Goal: Information Seeking & Learning: Learn about a topic

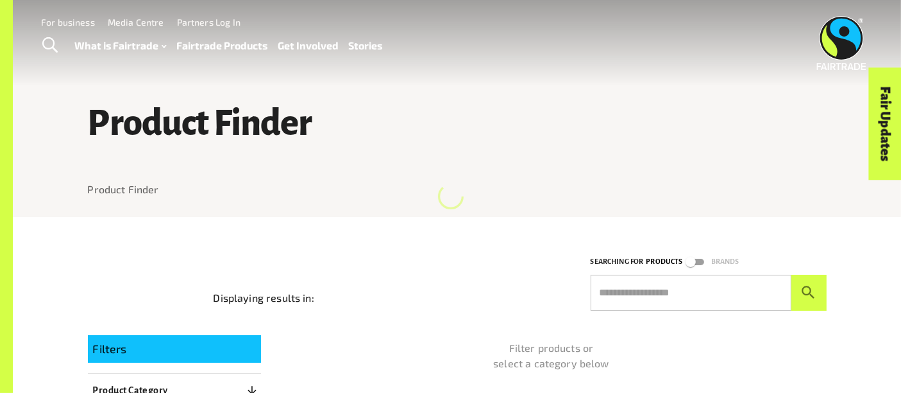
click at [216, 49] on link "Fairtrade Products" at bounding box center [221, 46] width 91 height 19
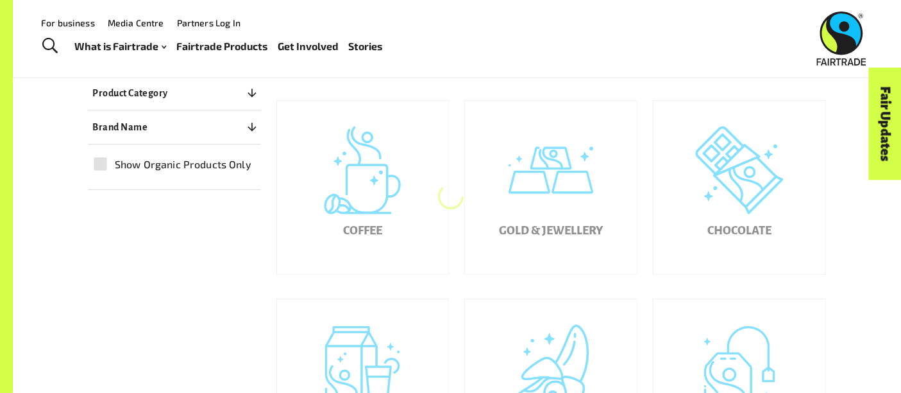
scroll to position [301, 0]
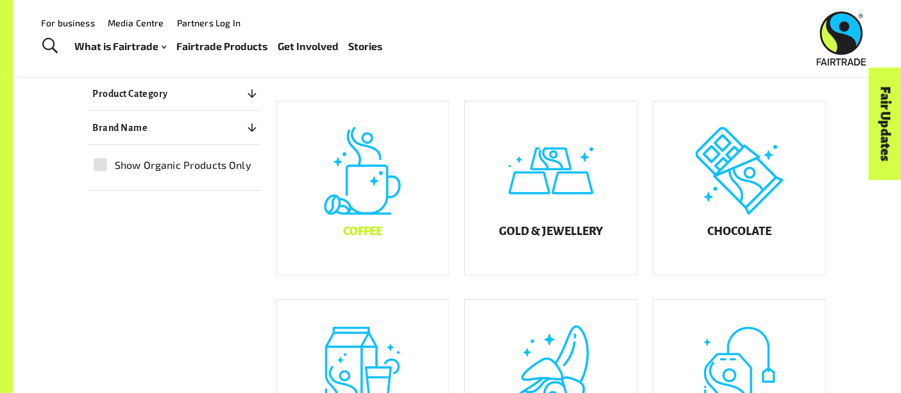
click at [353, 230] on div "Coffee" at bounding box center [363, 187] width 172 height 173
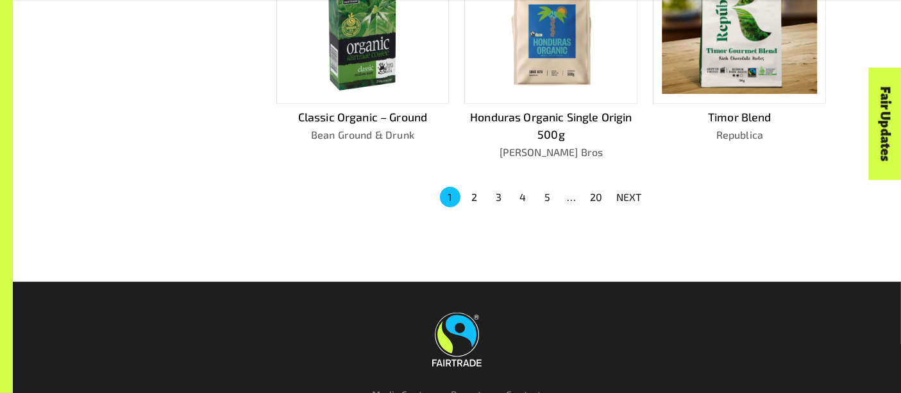
scroll to position [964, 0]
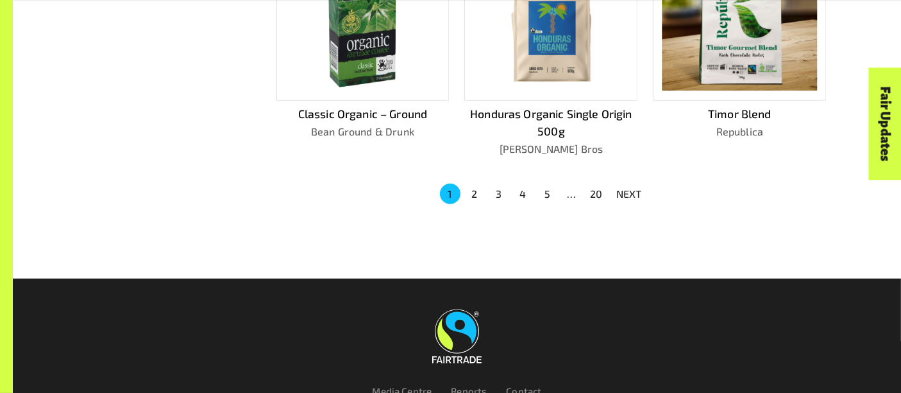
click at [484, 190] on button "2" at bounding box center [474, 193] width 21 height 21
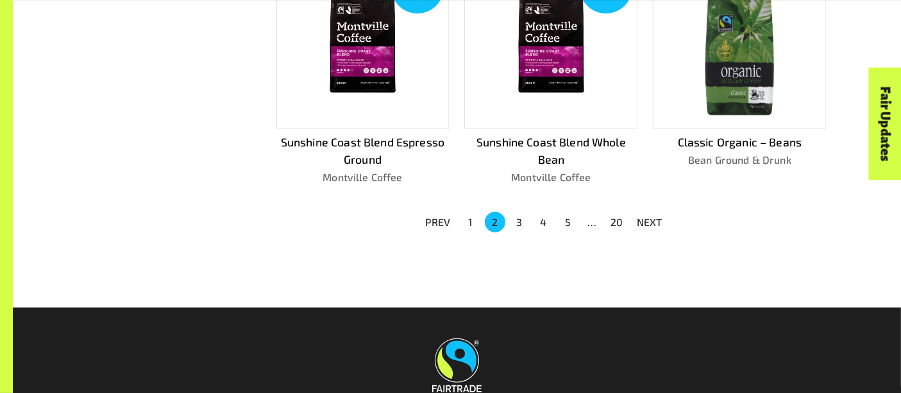
scroll to position [918, 0]
click at [514, 223] on button "3" at bounding box center [519, 222] width 21 height 21
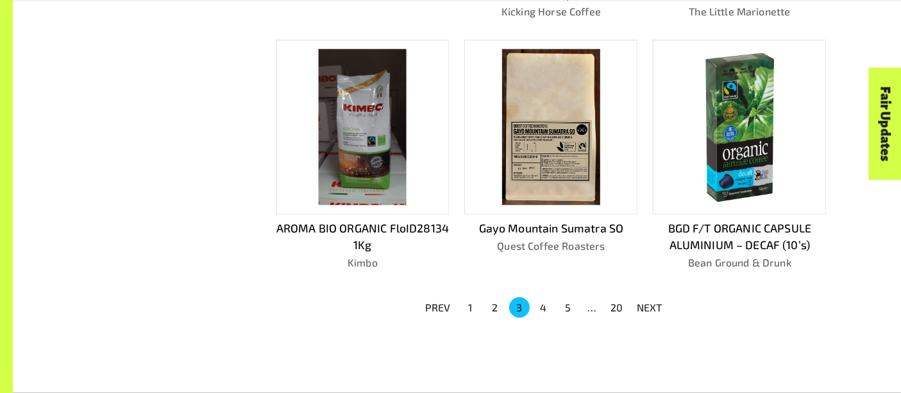
scroll to position [868, 0]
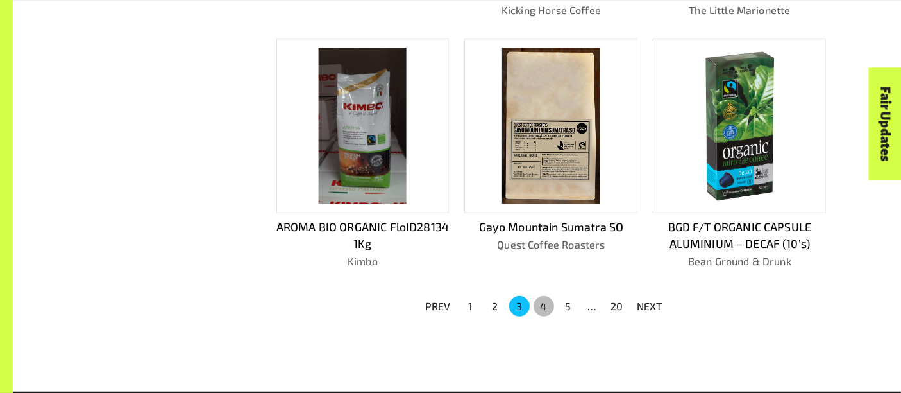
click at [548, 306] on button "4" at bounding box center [544, 306] width 21 height 21
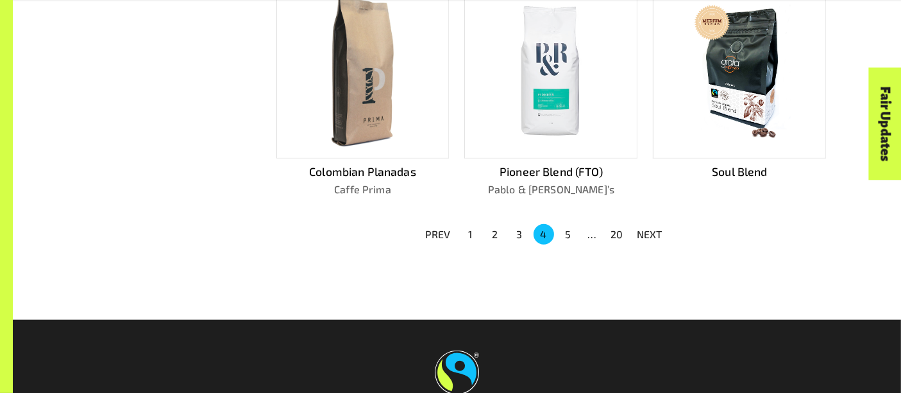
scroll to position [890, 0]
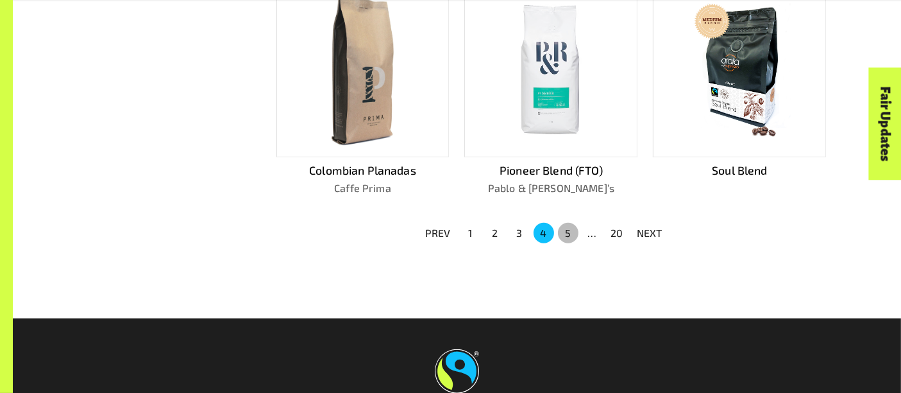
click at [570, 231] on button "5" at bounding box center [568, 233] width 21 height 21
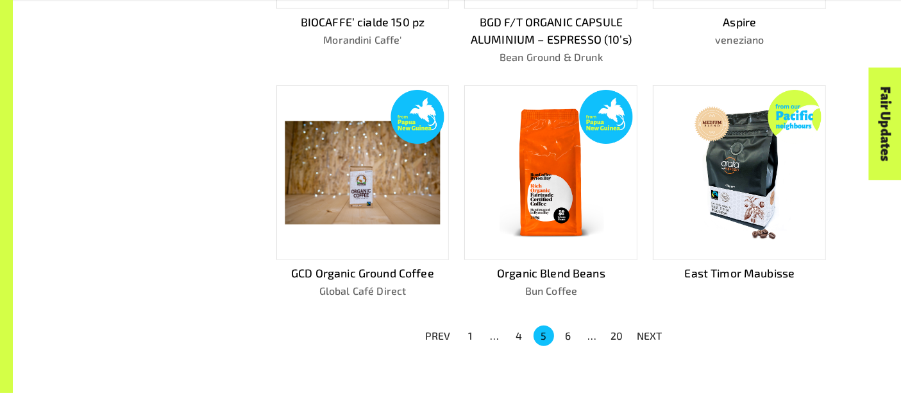
scroll to position [1046, 0]
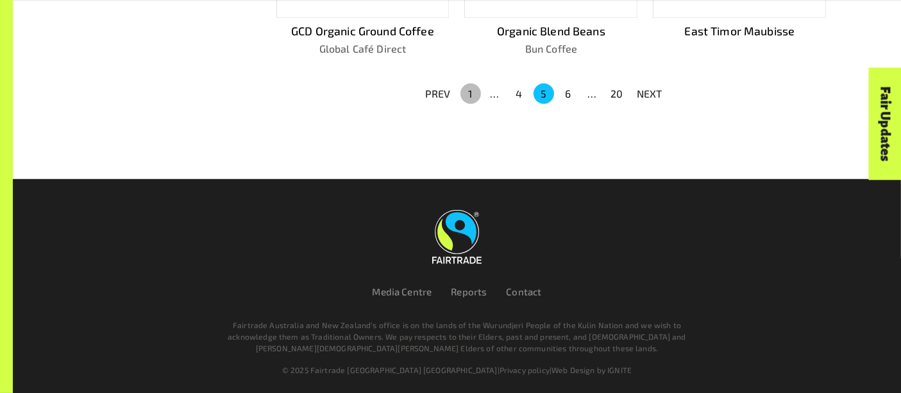
click at [474, 93] on button "1" at bounding box center [471, 93] width 21 height 21
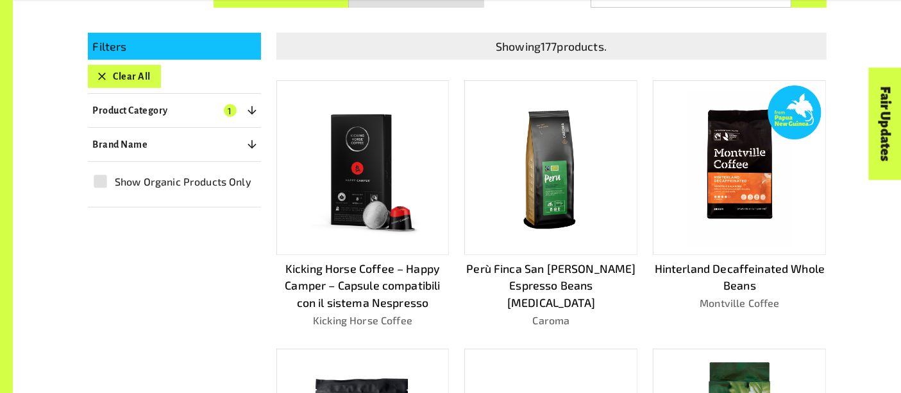
scroll to position [308, 0]
click at [720, 197] on img at bounding box center [740, 168] width 104 height 156
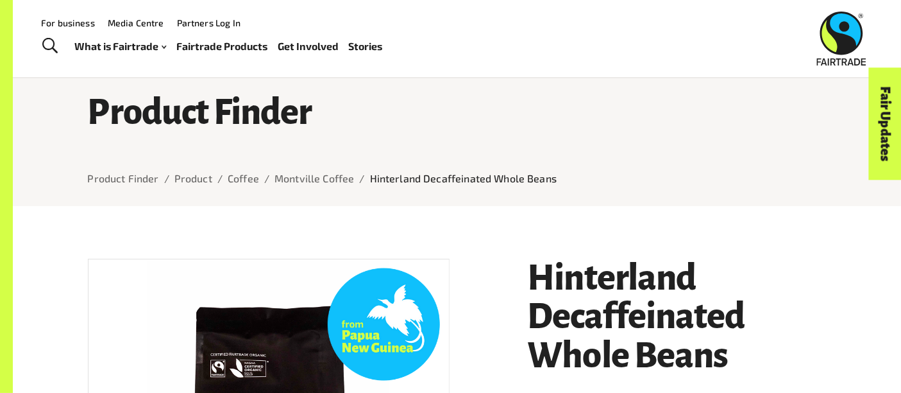
scroll to position [1, 0]
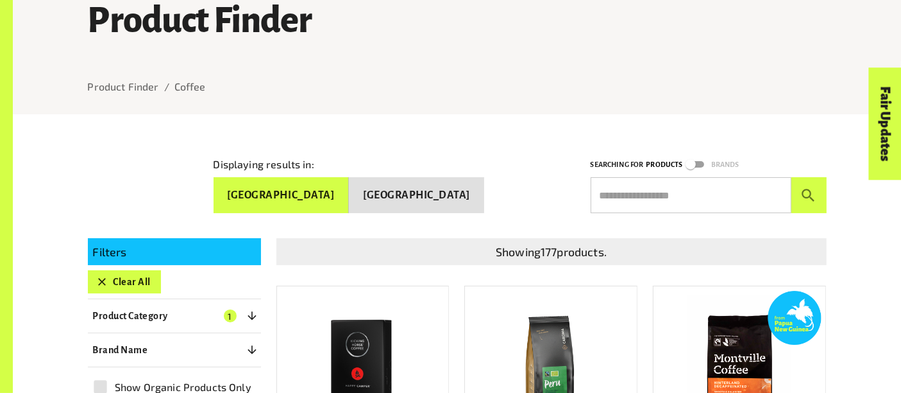
scroll to position [175, 0]
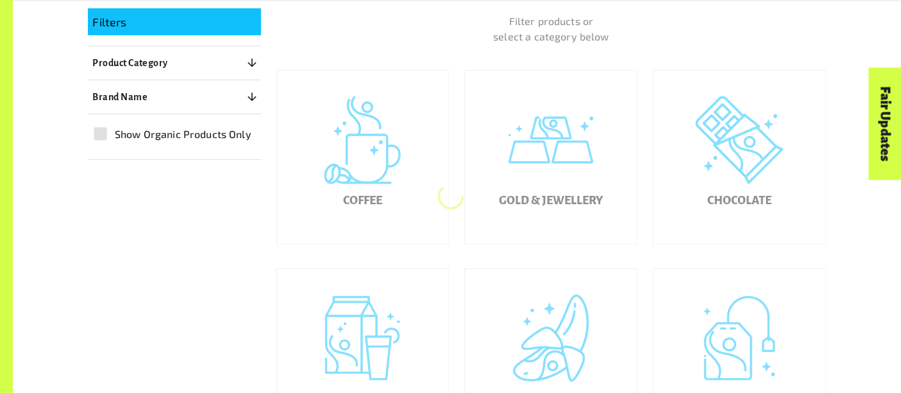
scroll to position [334, 0]
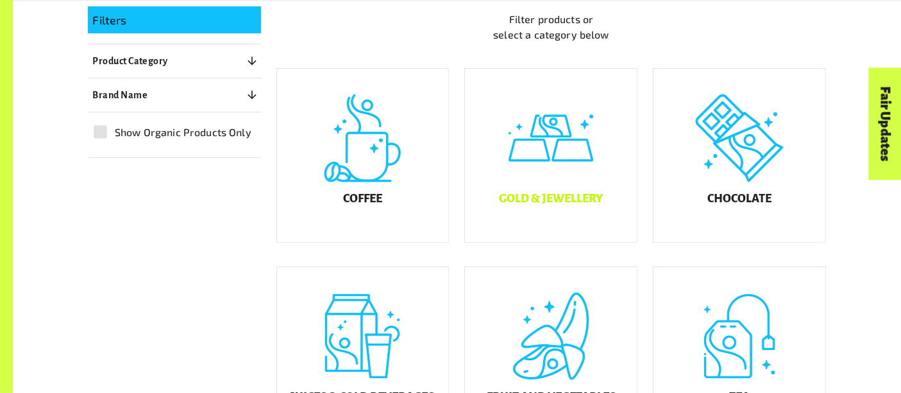
click at [552, 201] on div "Gold & Jewellery" at bounding box center [551, 155] width 172 height 173
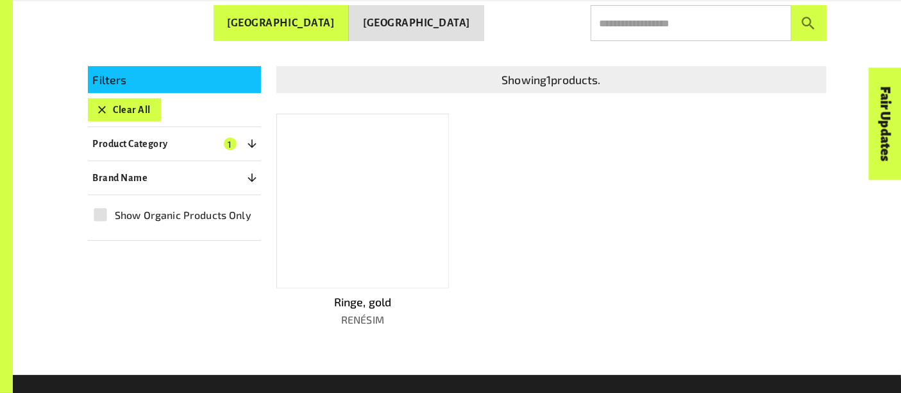
scroll to position [276, 0]
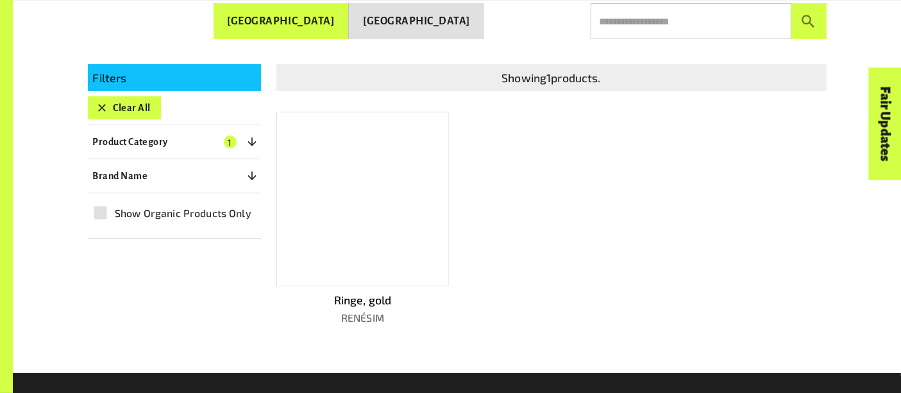
click at [399, 219] on div at bounding box center [362, 199] width 173 height 174
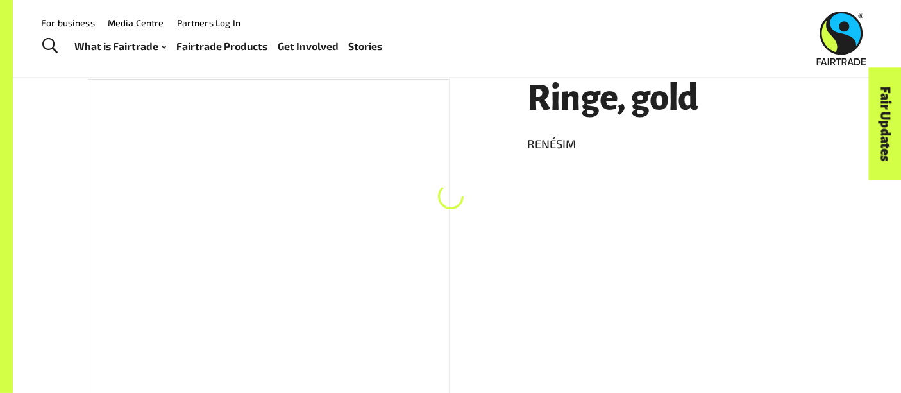
scroll to position [190, 0]
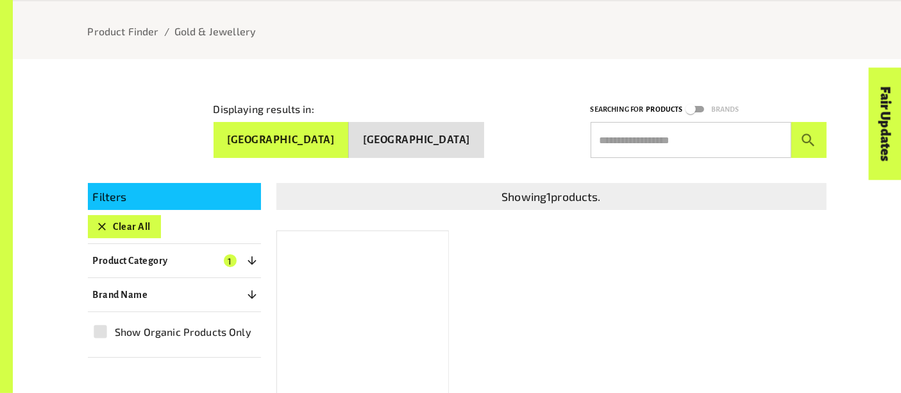
scroll to position [171, 0]
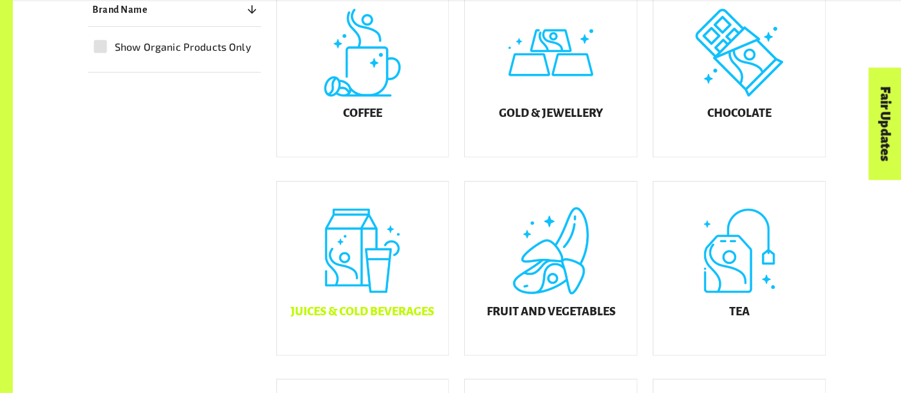
scroll to position [421, 0]
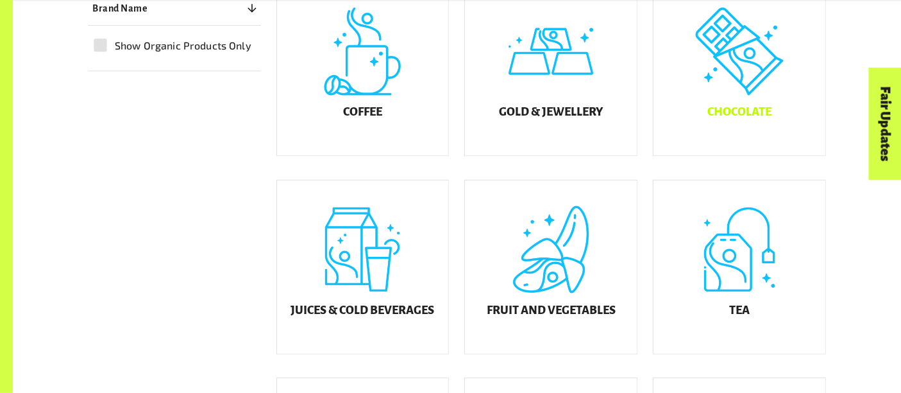
click at [755, 119] on h5 "Chocolate" at bounding box center [740, 112] width 64 height 13
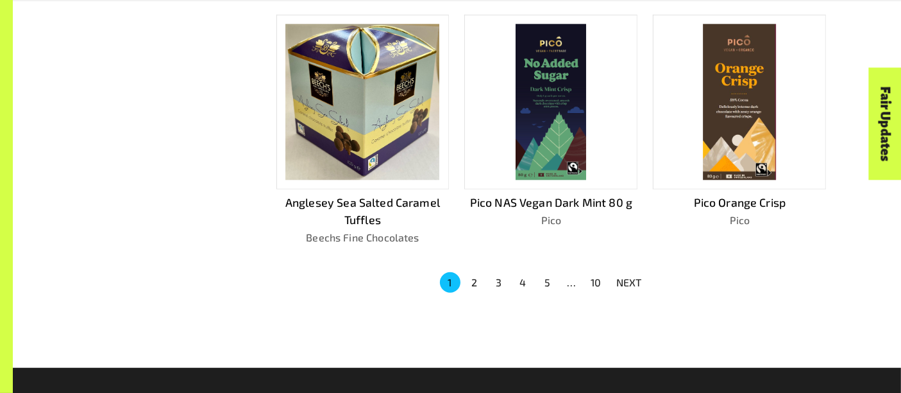
scroll to position [860, 0]
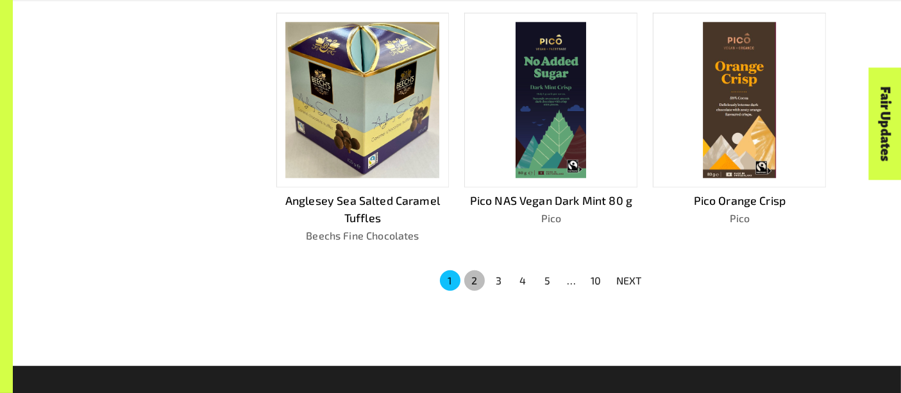
click at [477, 279] on button "2" at bounding box center [474, 280] width 21 height 21
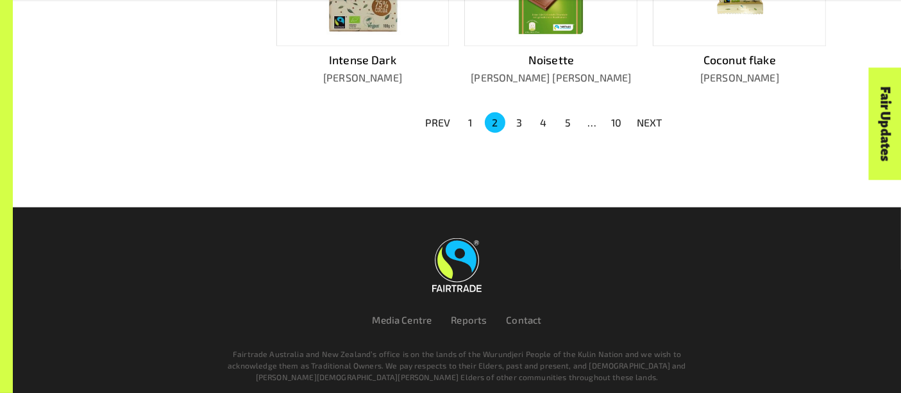
scroll to position [1039, 0]
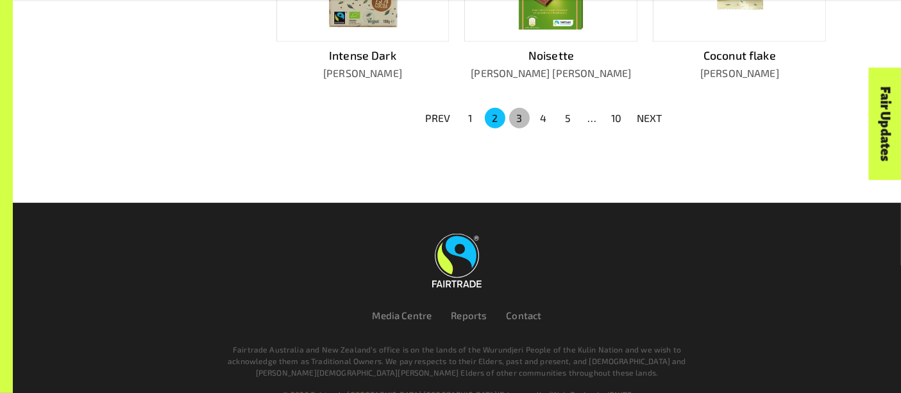
click at [525, 112] on button "3" at bounding box center [519, 118] width 21 height 21
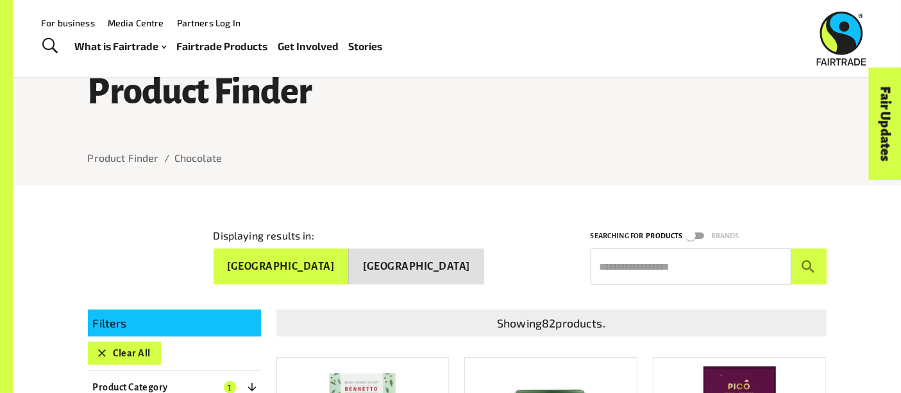
scroll to position [31, 0]
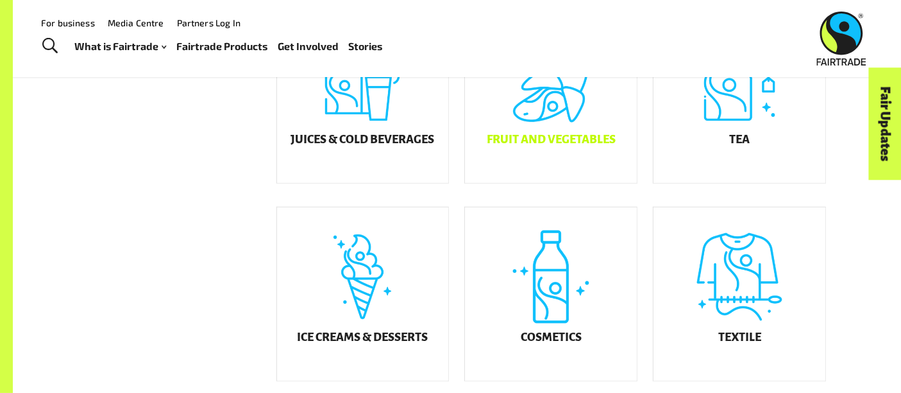
scroll to position [590, 0]
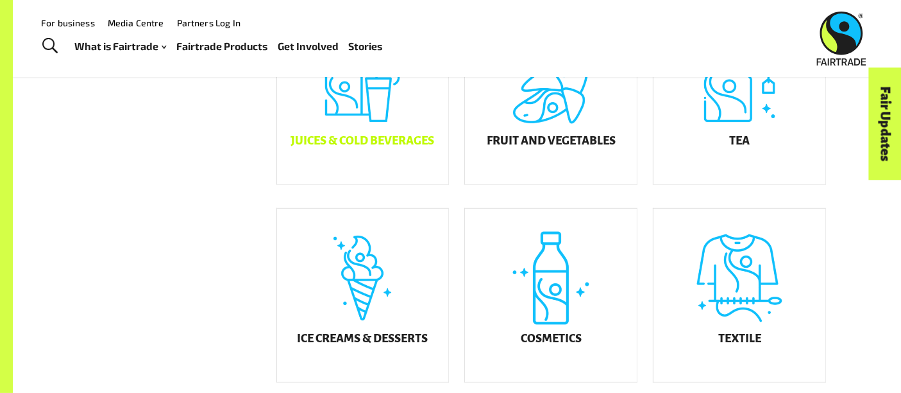
click at [375, 143] on div "Juices & Cold Beverages" at bounding box center [363, 97] width 172 height 173
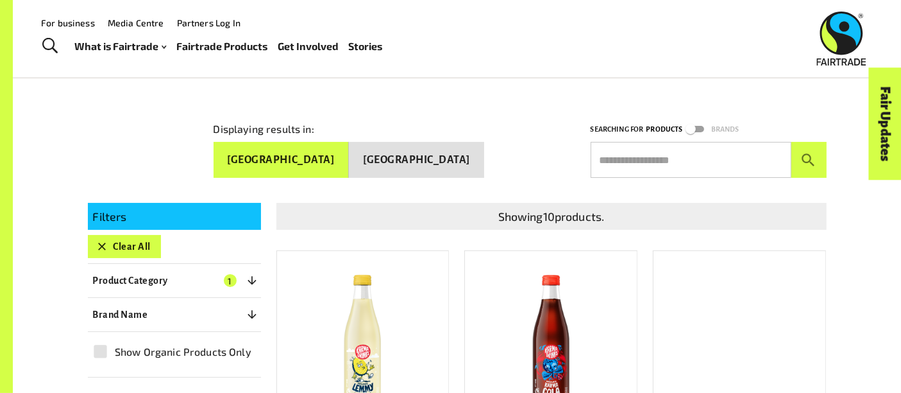
scroll to position [127, 0]
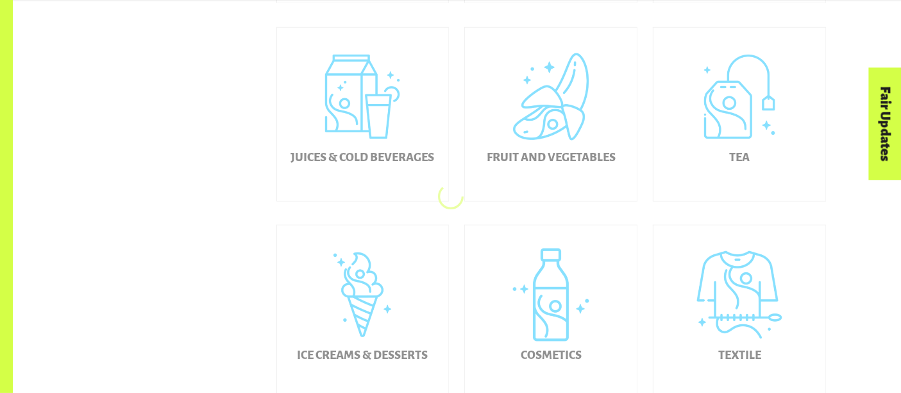
scroll to position [590, 0]
